Goal: Task Accomplishment & Management: Manage account settings

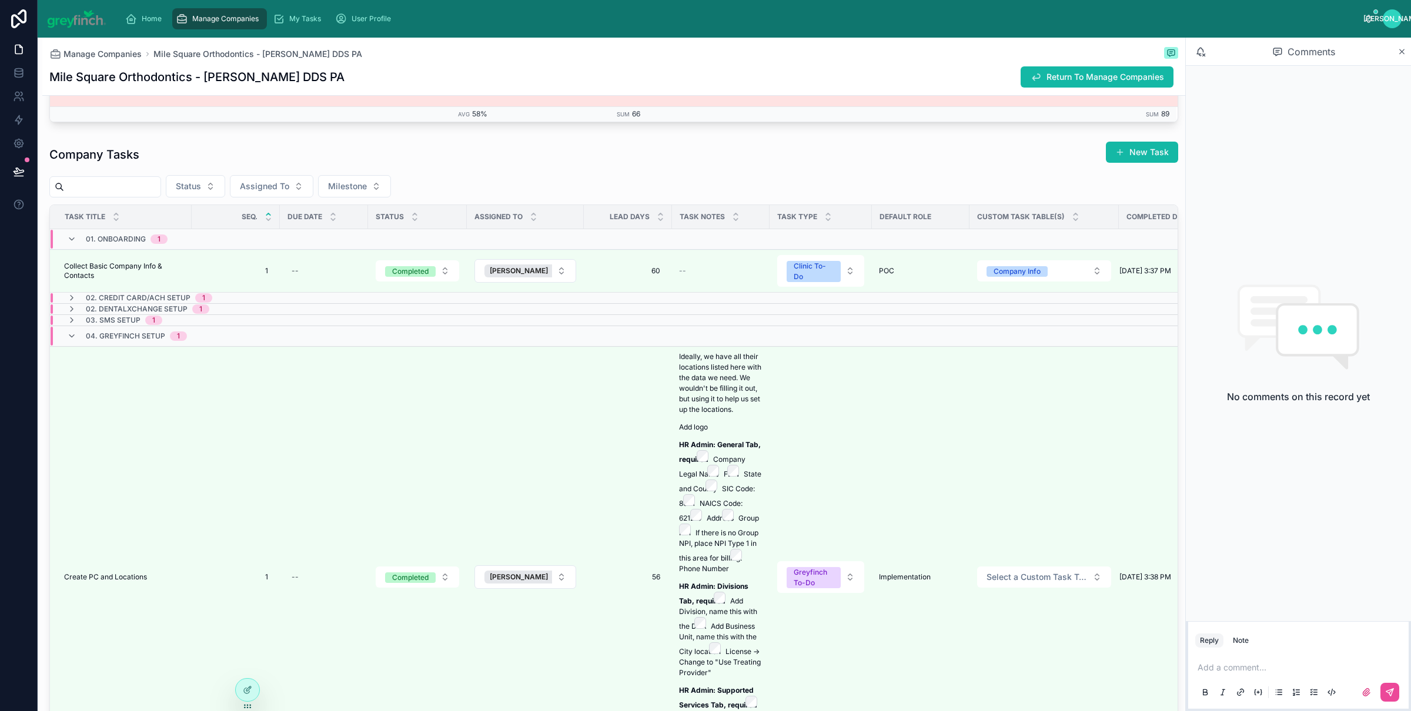
scroll to position [2750, 0]
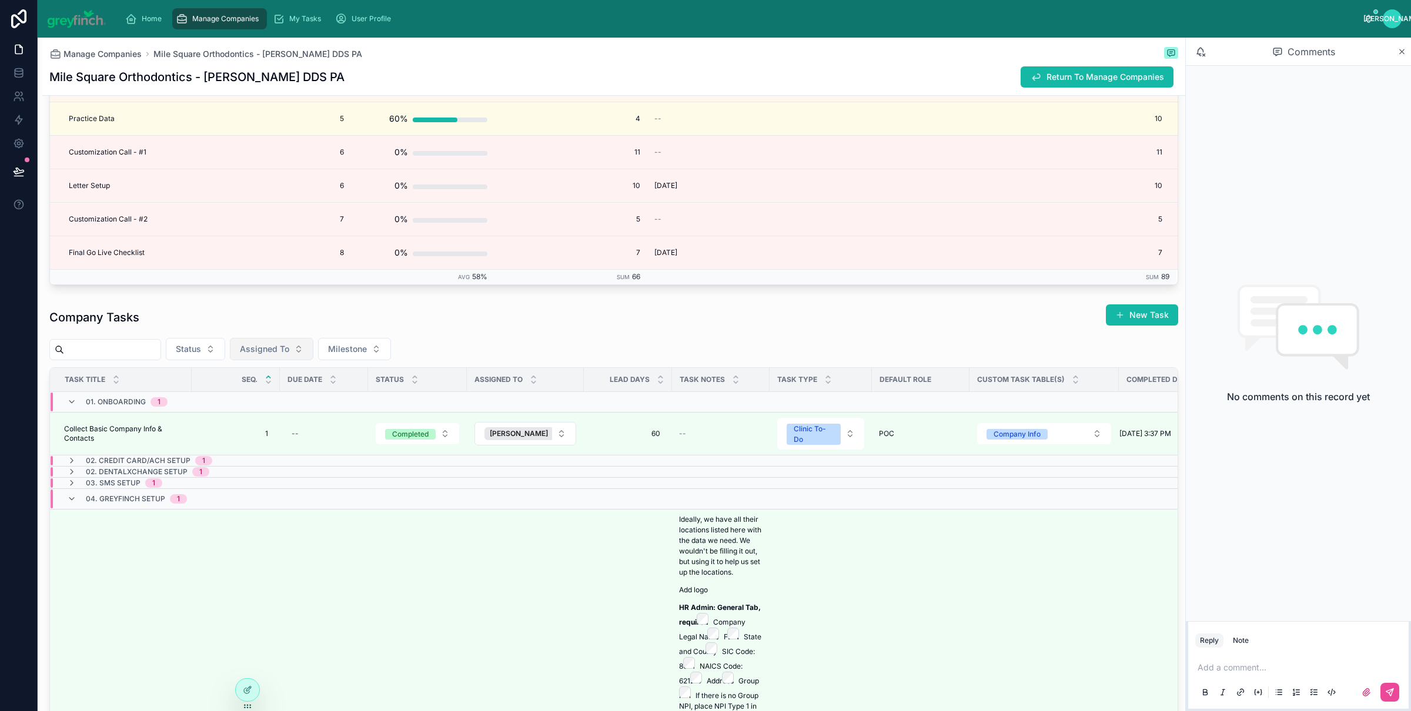
click at [300, 359] on button "Assigned To" at bounding box center [271, 349] width 83 height 22
click at [281, 402] on div "[PERSON_NAME]" at bounding box center [283, 402] width 141 height 19
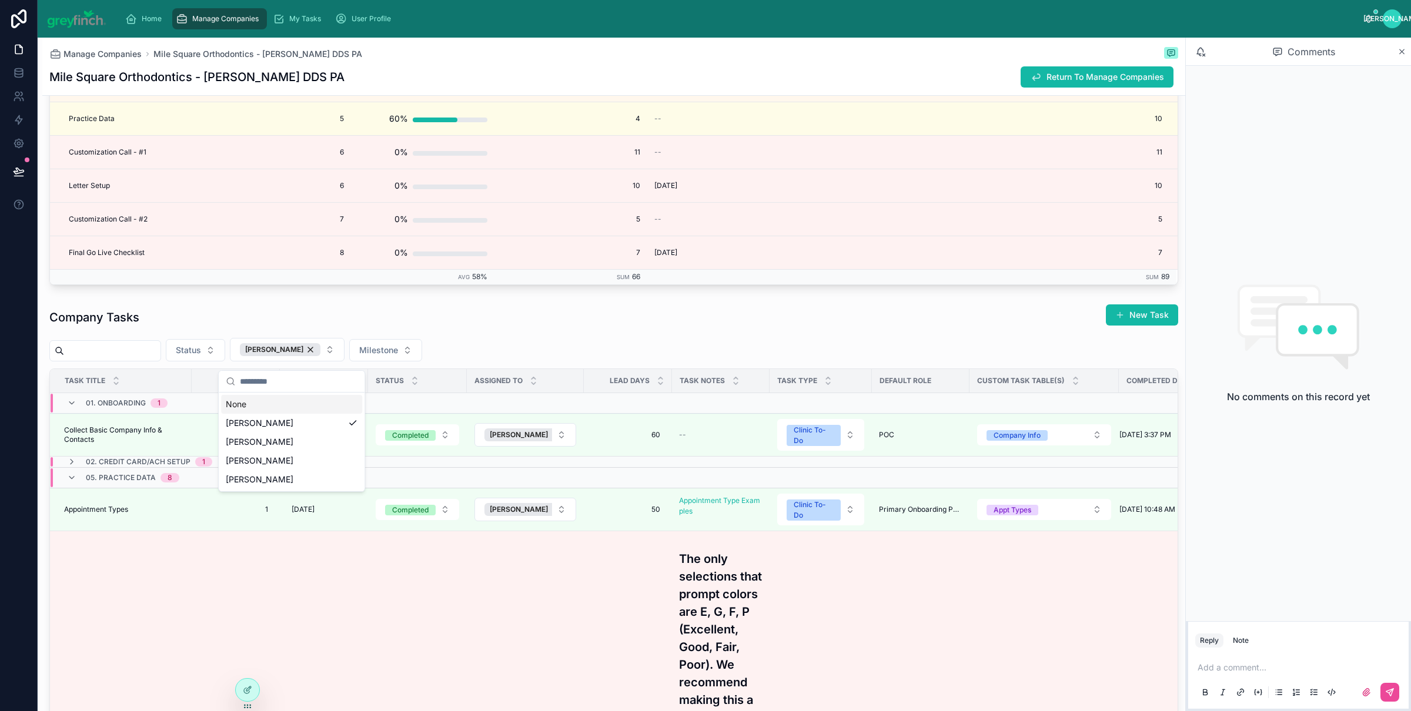
click at [538, 336] on div "Company Tasks New Task Status [PERSON_NAME] Milestone Task Title Seq. Due Date …" at bounding box center [613, 604] width 1129 height 600
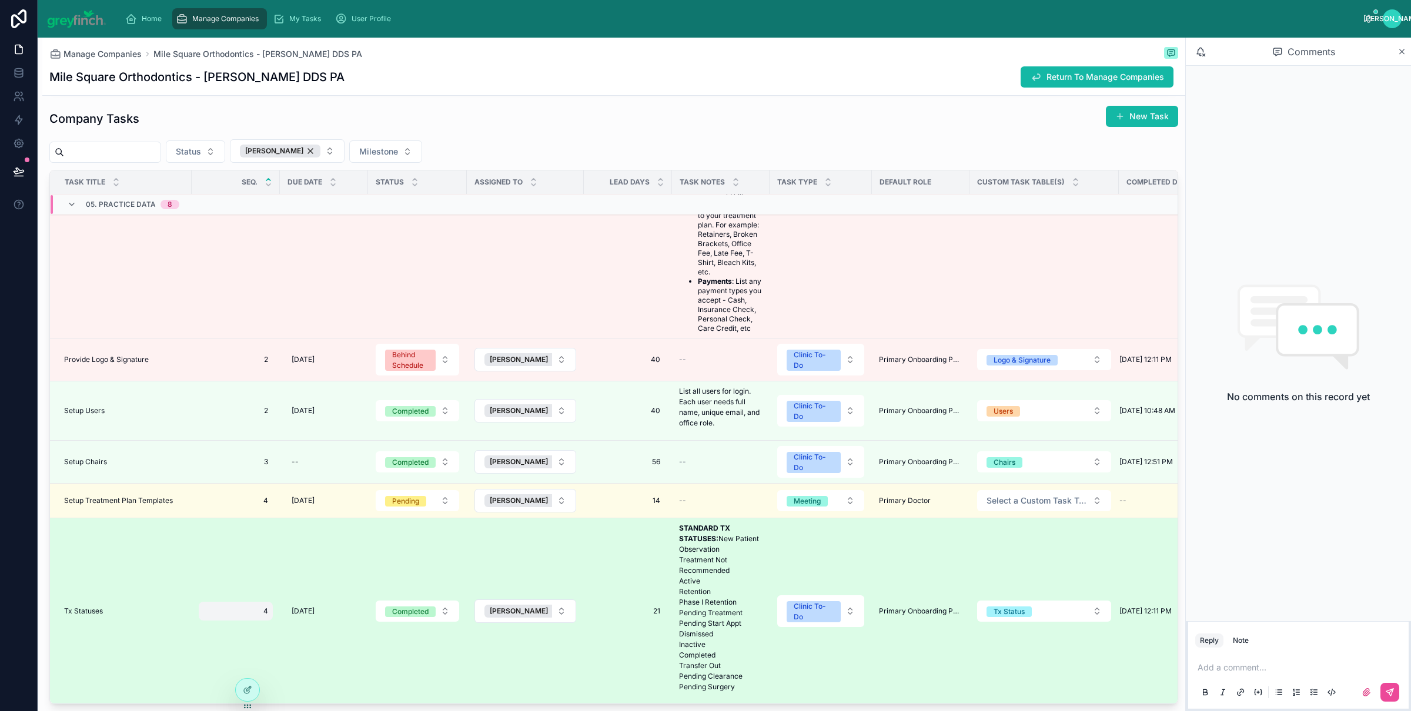
scroll to position [3012, 0]
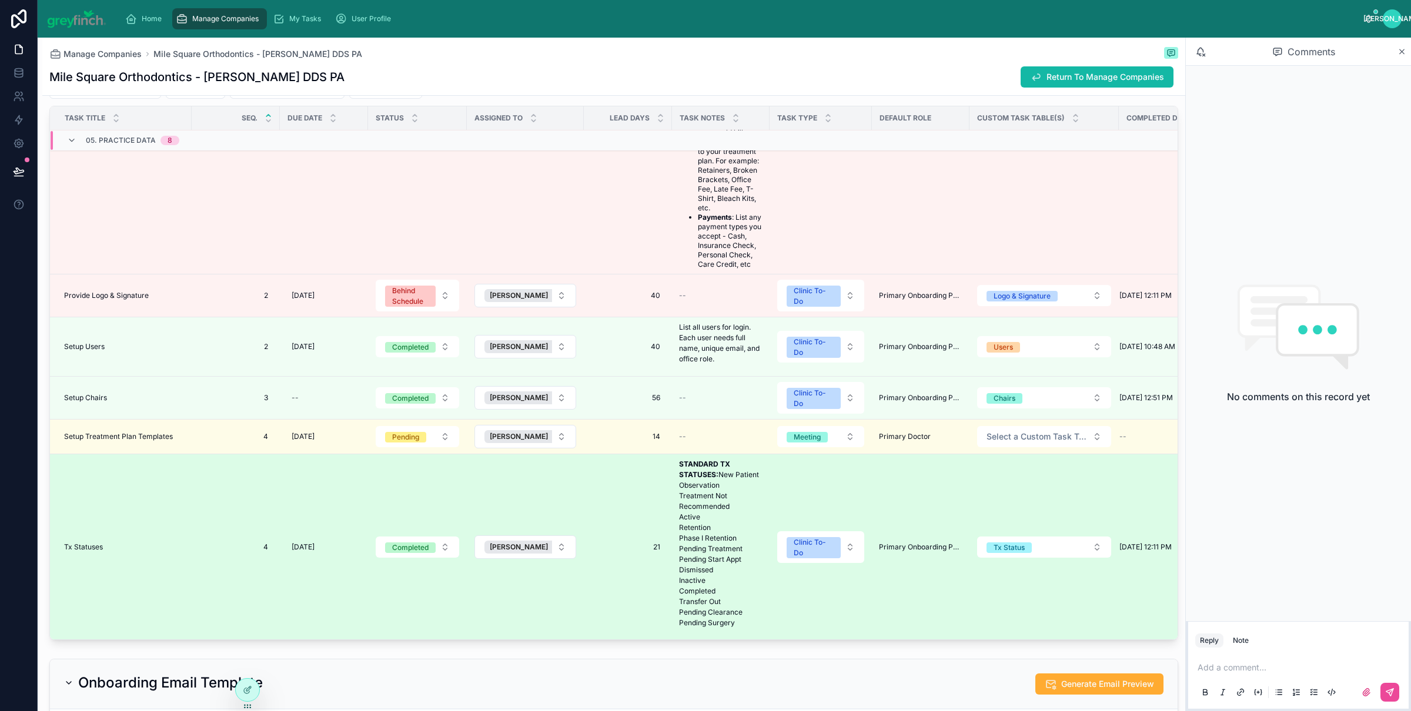
click at [160, 546] on td "Tx Statuses Tx Statuses" at bounding box center [121, 547] width 142 height 186
click at [159, 531] on td "Tx Statuses Tx Statuses" at bounding box center [121, 547] width 142 height 186
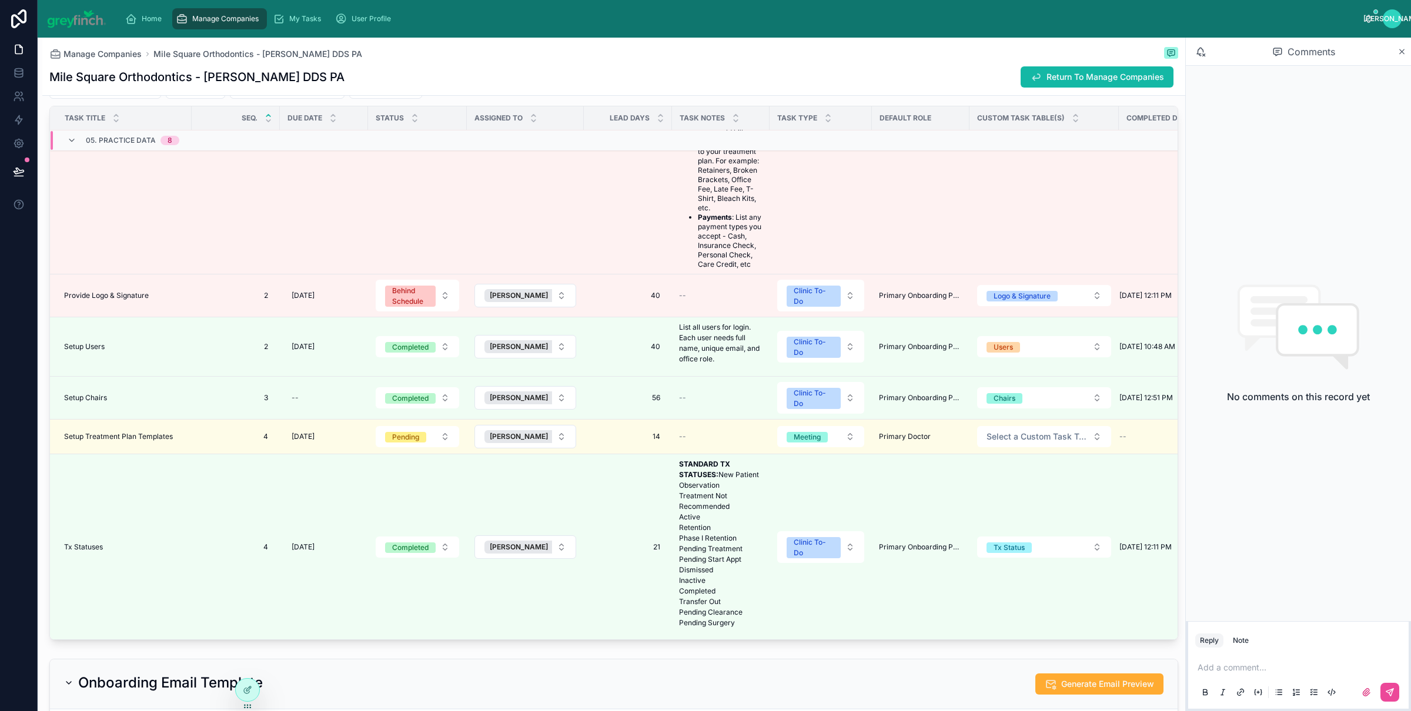
click at [109, 543] on div "Tx Statuses Tx Statuses" at bounding box center [124, 547] width 120 height 9
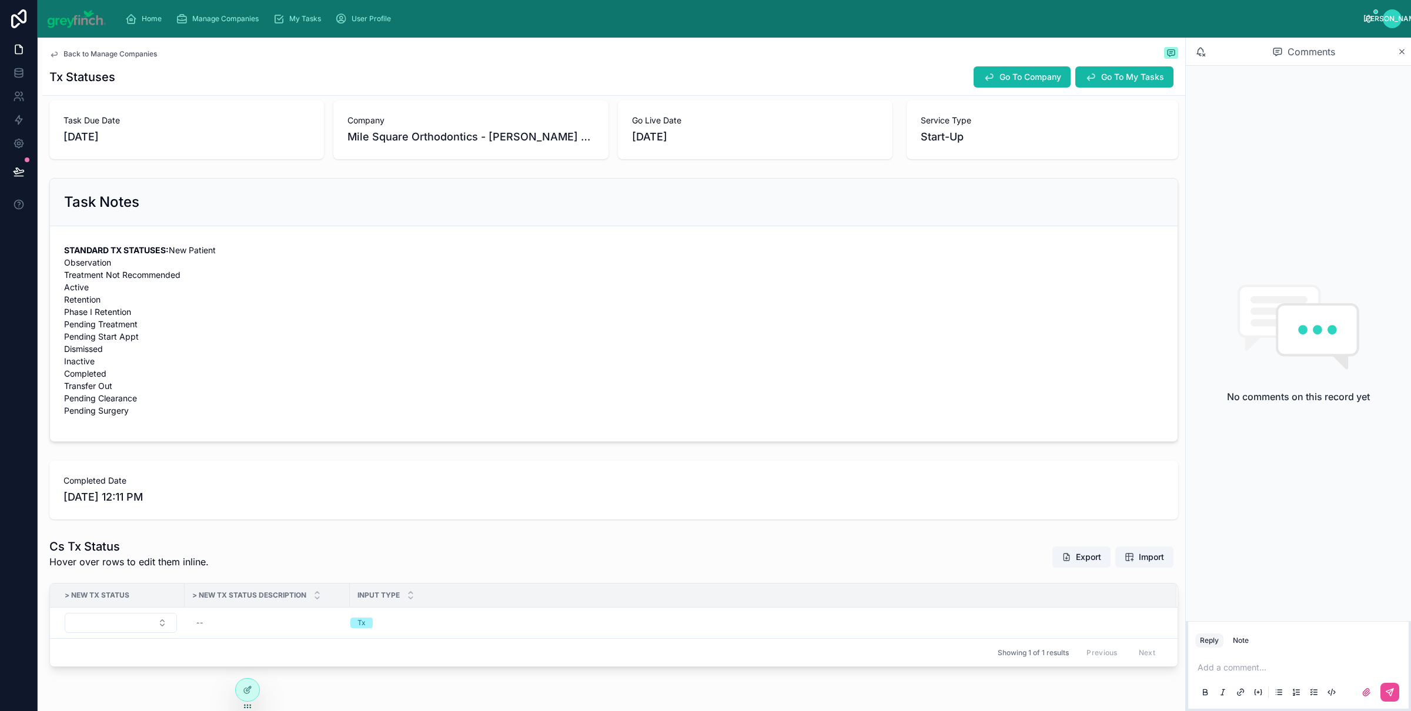
scroll to position [113, 0]
